Goal: Download file/media

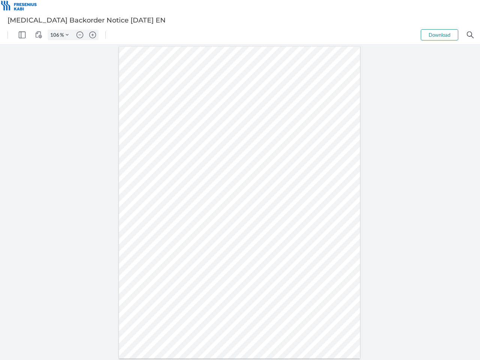
click at [22, 35] on img "Panel" at bounding box center [22, 35] width 7 height 7
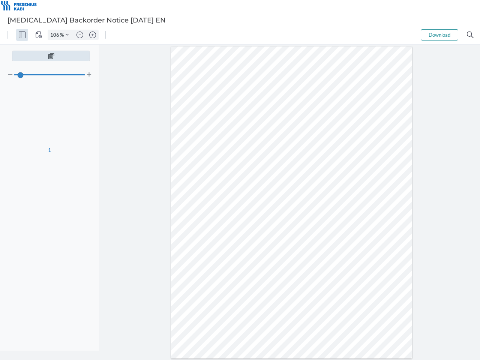
click at [39, 35] on img "View Controls" at bounding box center [38, 35] width 7 height 7
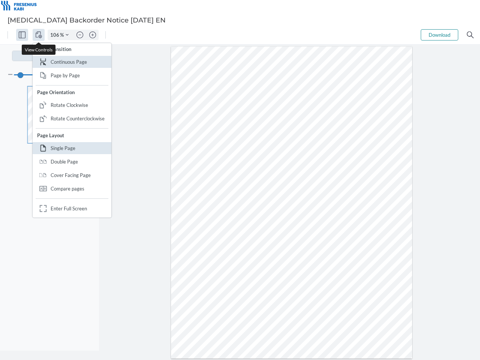
click at [56, 35] on input "106" at bounding box center [54, 35] width 12 height 7
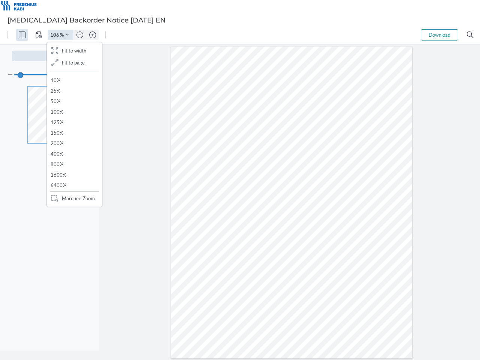
click at [67, 35] on img "Zoom Controls" at bounding box center [67, 34] width 3 height 3
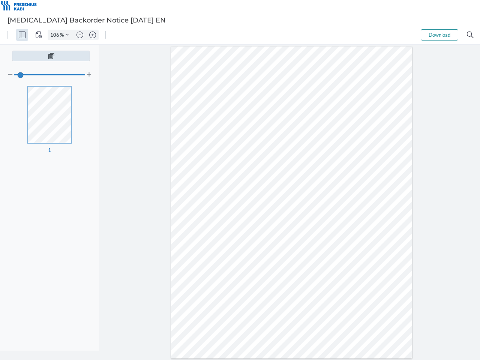
click at [80, 35] on img "Zoom out" at bounding box center [80, 35] width 7 height 7
click at [93, 35] on img "Zoom in" at bounding box center [92, 35] width 7 height 7
type input "106"
click at [440, 35] on button "Download" at bounding box center [440, 34] width 38 height 11
click at [471, 35] on img "Search" at bounding box center [470, 35] width 7 height 7
